Goal: Navigation & Orientation: Find specific page/section

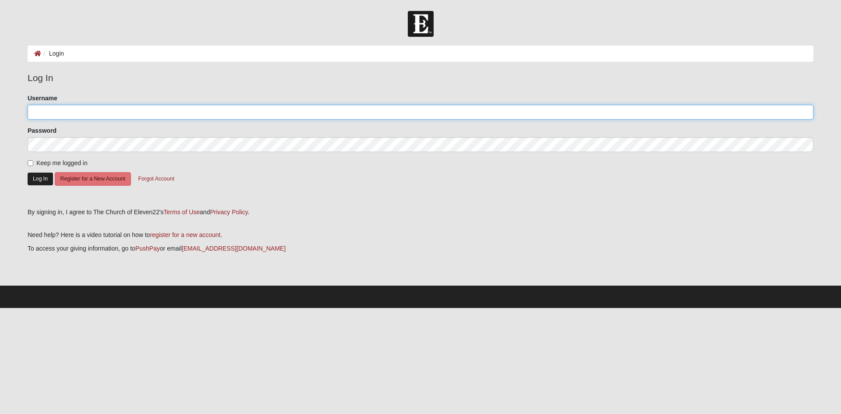
type input "[EMAIL_ADDRESS][DOMAIN_NAME]"
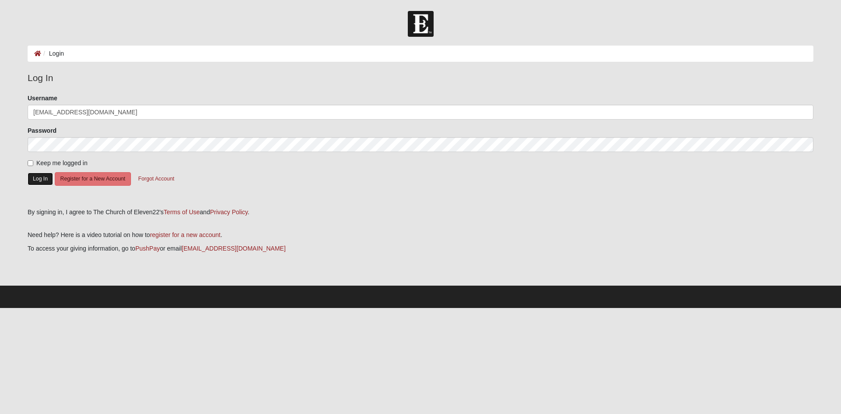
click at [34, 177] on button "Log In" at bounding box center [40, 179] width 25 height 13
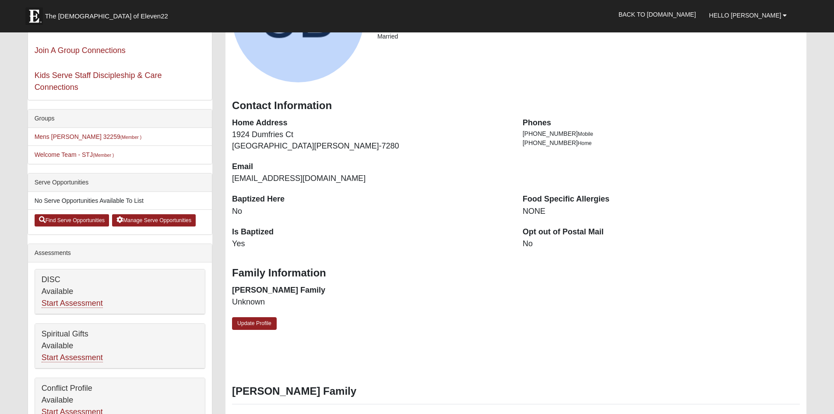
scroll to position [175, 0]
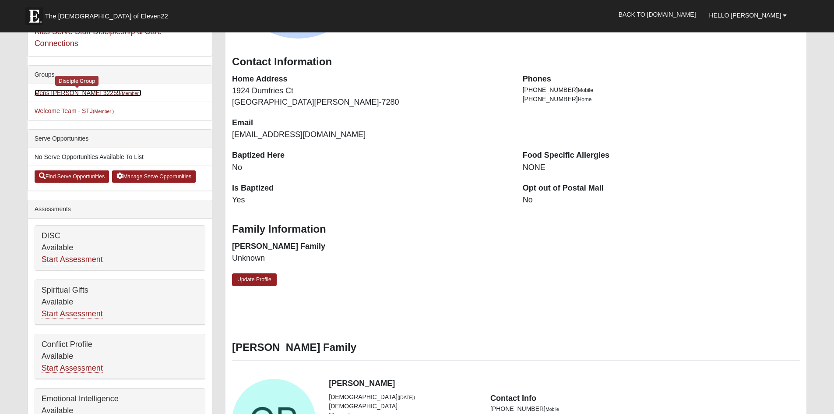
click at [63, 93] on link "Mens Contreras 32259 (Member )" at bounding box center [88, 92] width 107 height 7
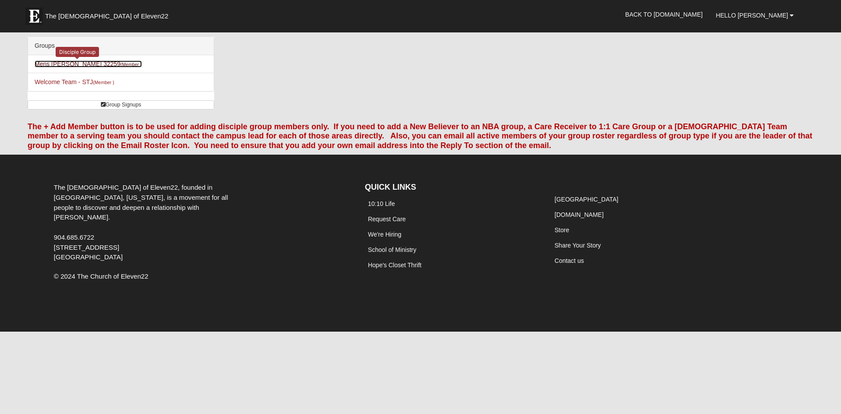
click at [62, 66] on link "Mens Contreras 32259 (Member )" at bounding box center [88, 63] width 107 height 7
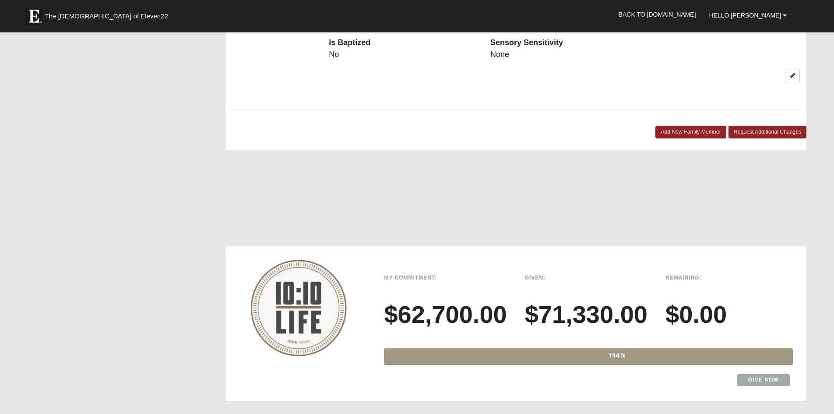
scroll to position [766, 0]
